Goal: Transaction & Acquisition: Purchase product/service

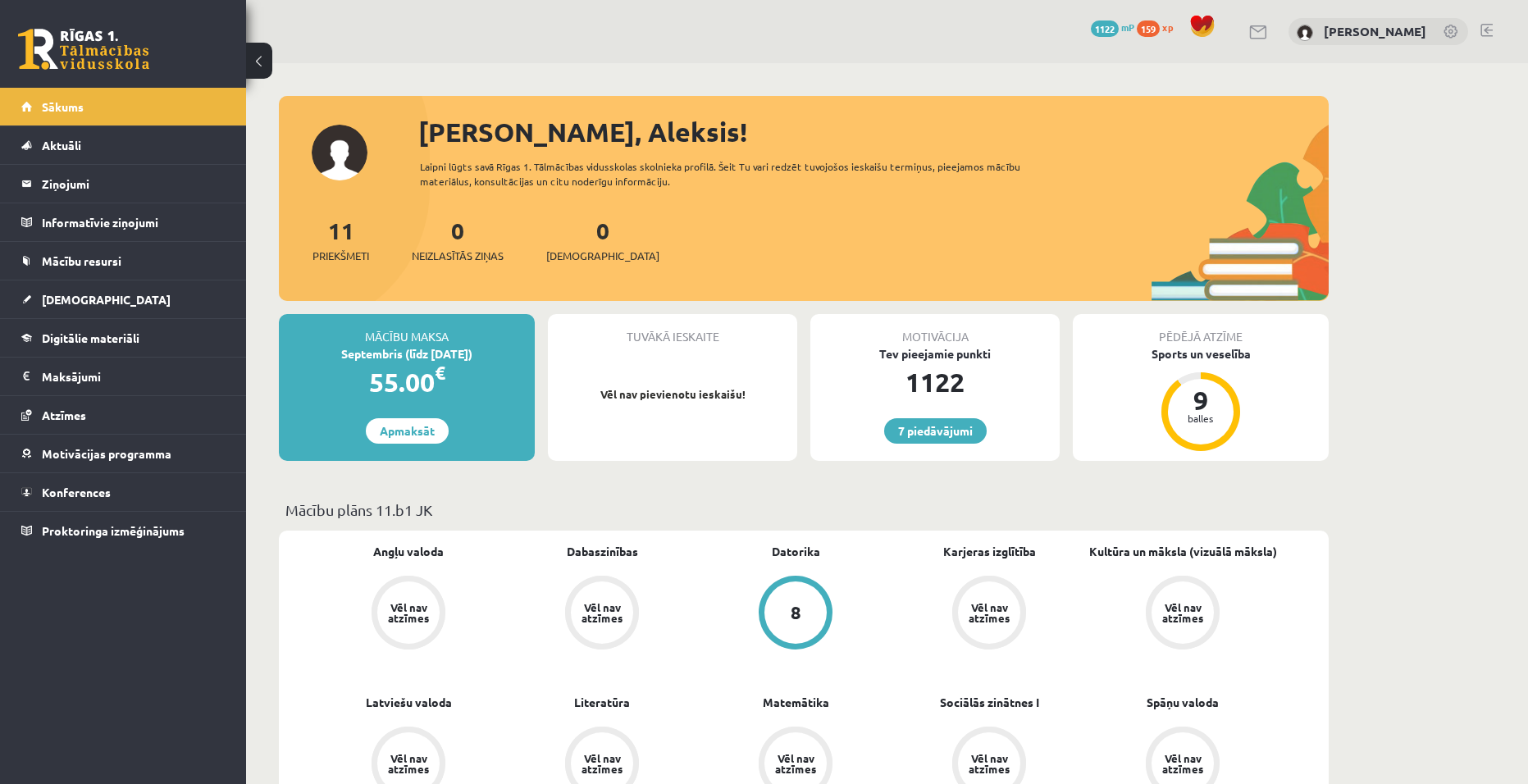
click at [410, 444] on div "Mācību maksa Septembris (līdz 15.09.25) 55.00 € Apmaksāt" at bounding box center [406, 387] width 256 height 146
click at [403, 433] on link "Apmaksāt" at bounding box center [407, 431] width 83 height 26
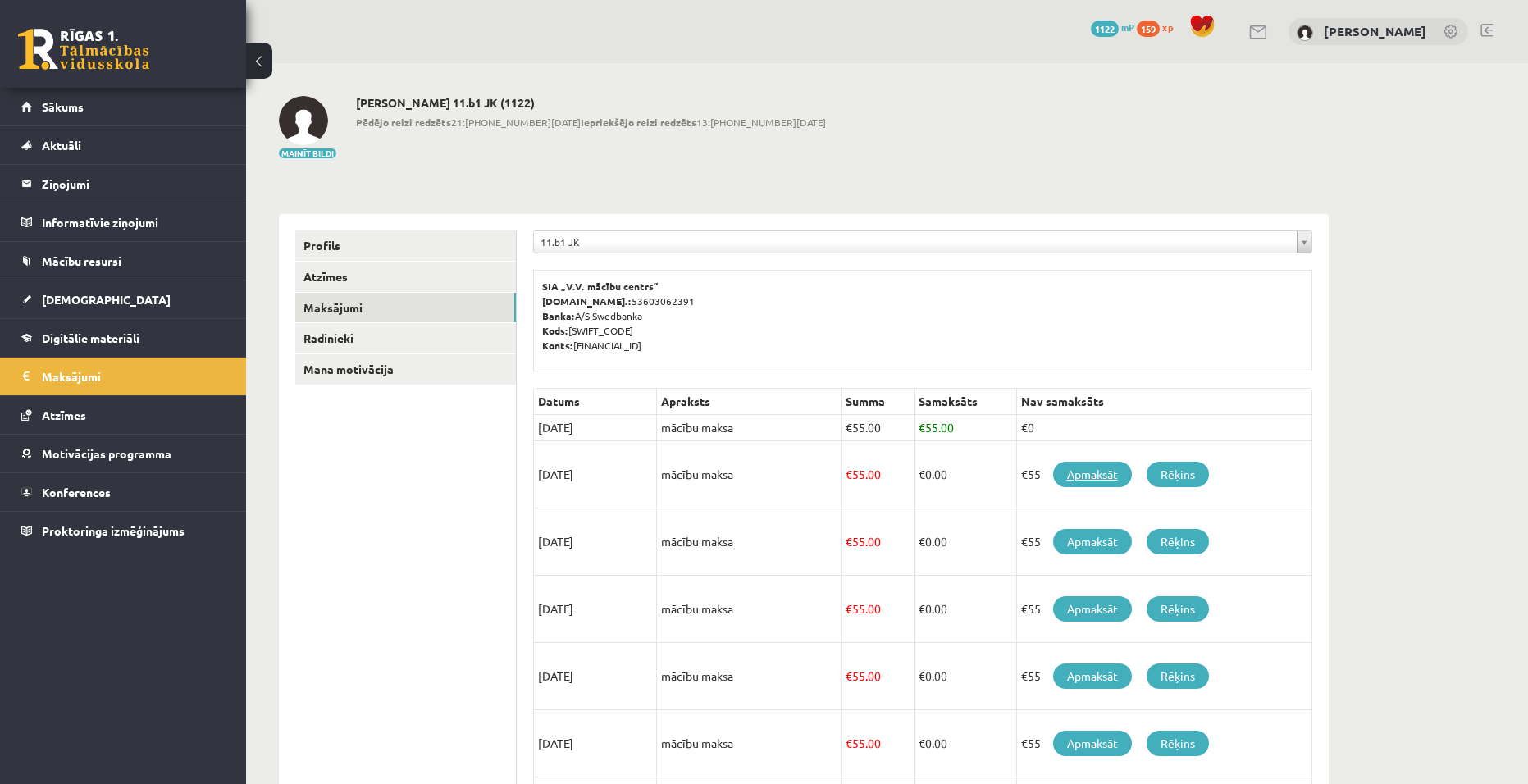
click at [1088, 469] on link "Apmaksāt" at bounding box center [1092, 474] width 78 height 26
click at [1080, 473] on link "Apmaksāt" at bounding box center [1092, 474] width 78 height 26
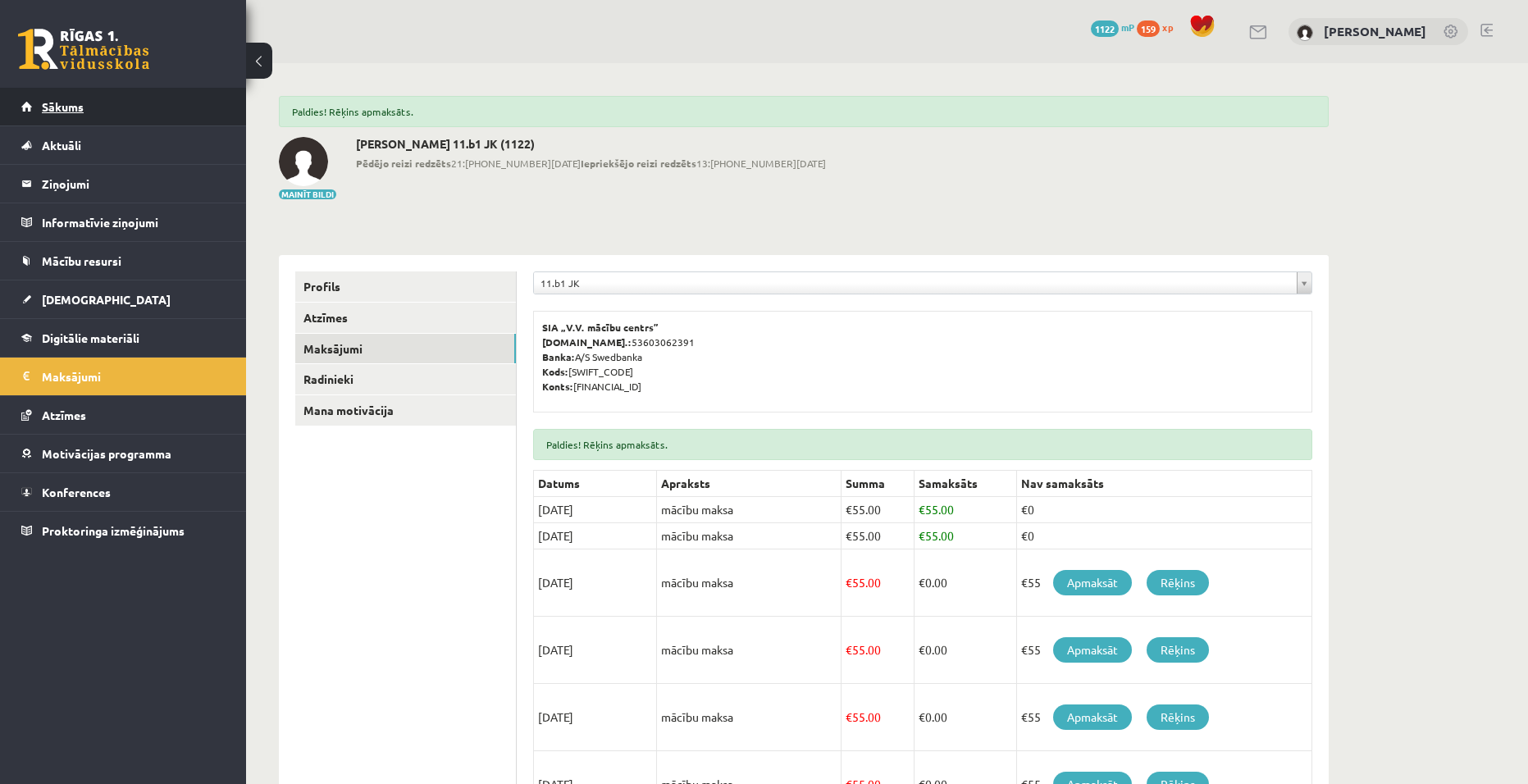
click at [87, 105] on link "Sākums" at bounding box center [124, 107] width 204 height 38
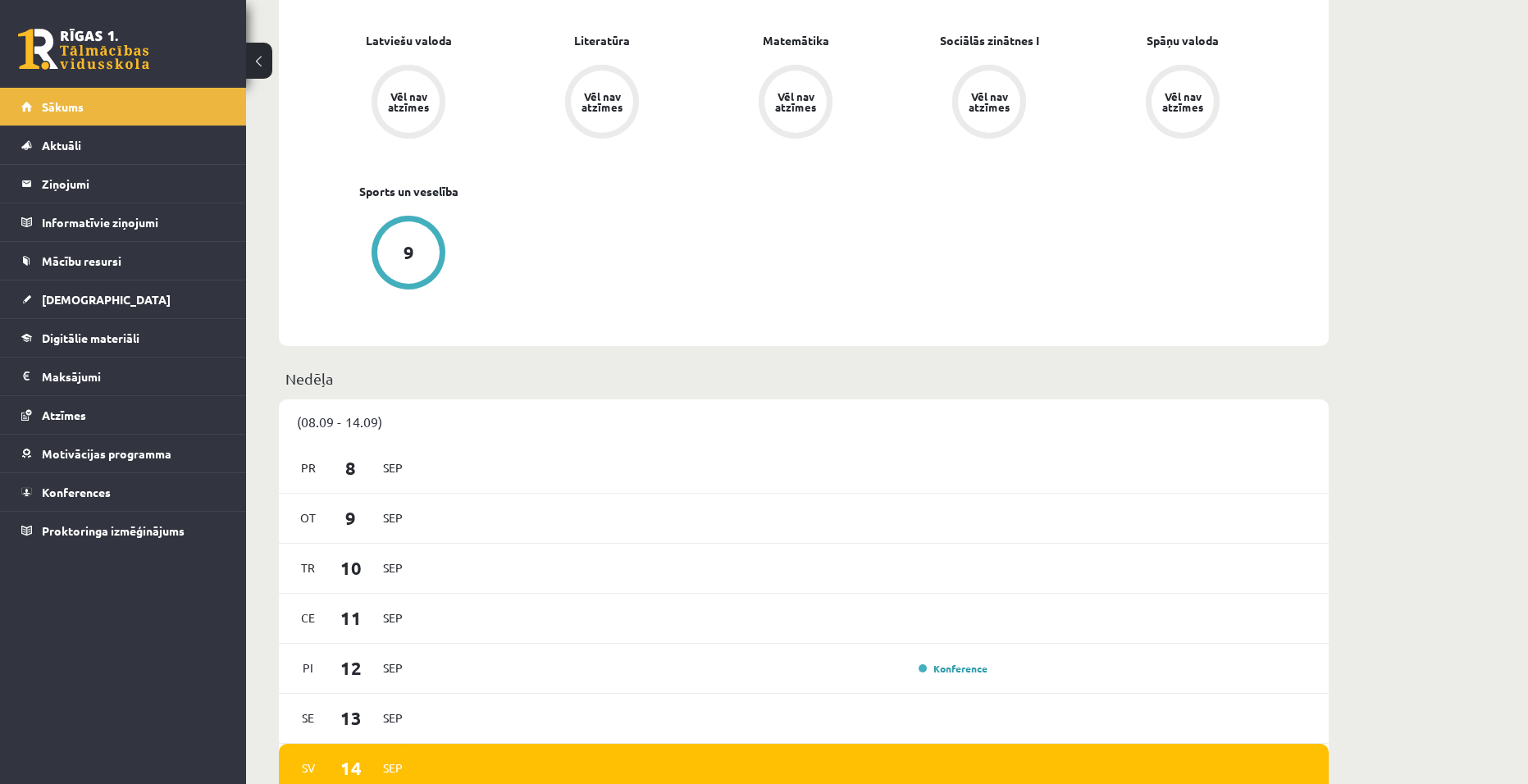
scroll to position [492, 0]
